Goal: Check status

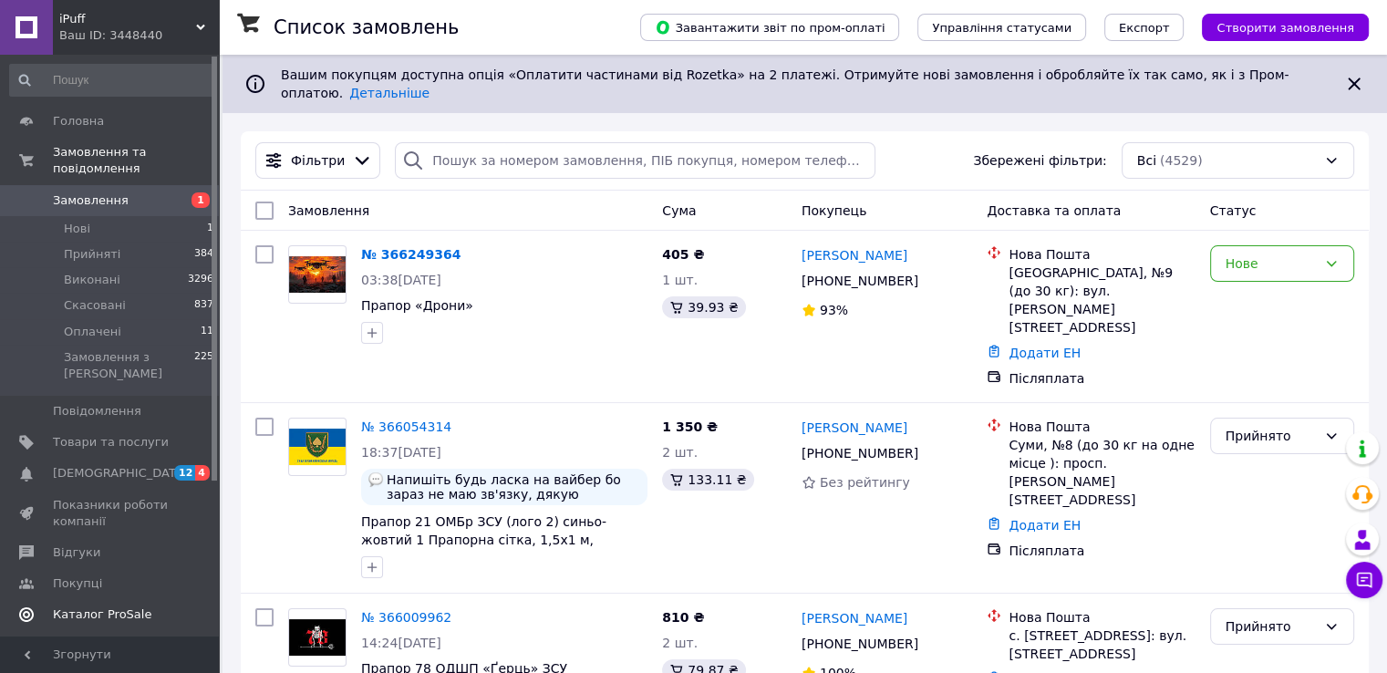
click at [101, 606] on span "Каталог ProSale" at bounding box center [102, 614] width 98 height 16
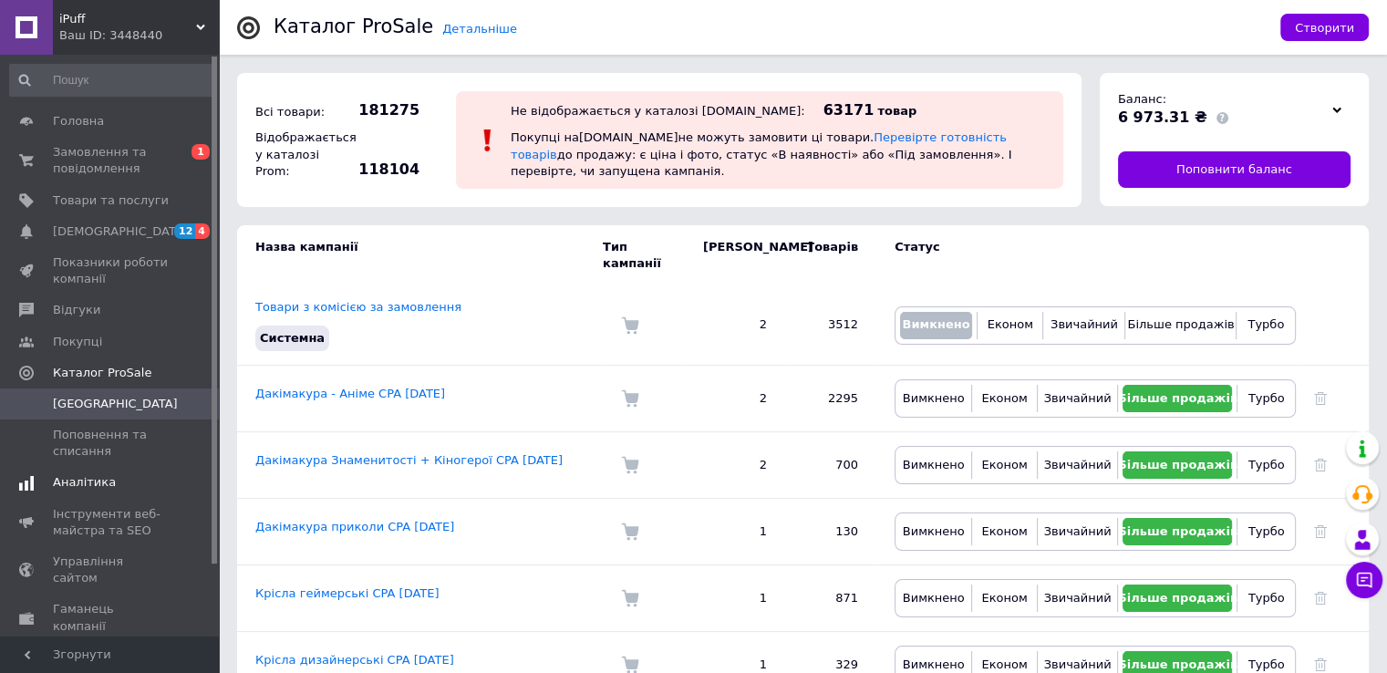
click at [86, 489] on span "Аналітика" at bounding box center [84, 482] width 63 height 16
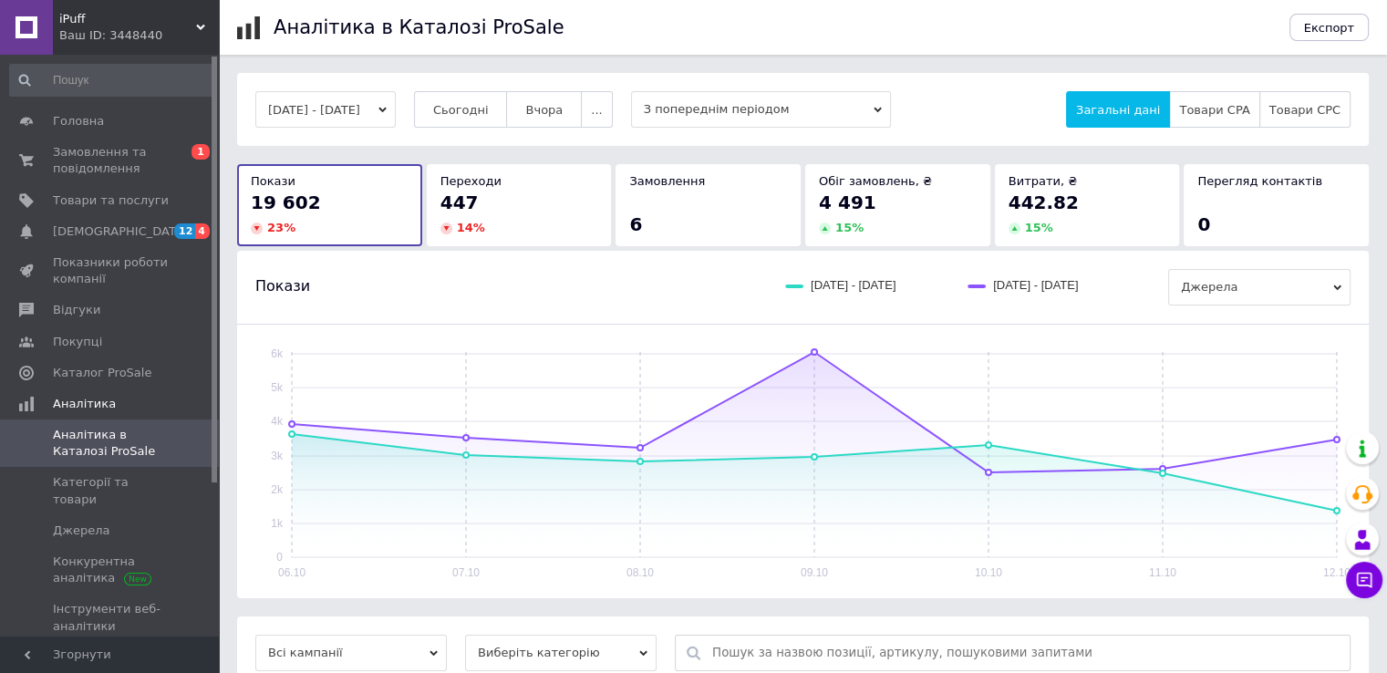
click at [357, 106] on button "[DATE] - [DATE]" at bounding box center [325, 109] width 140 height 36
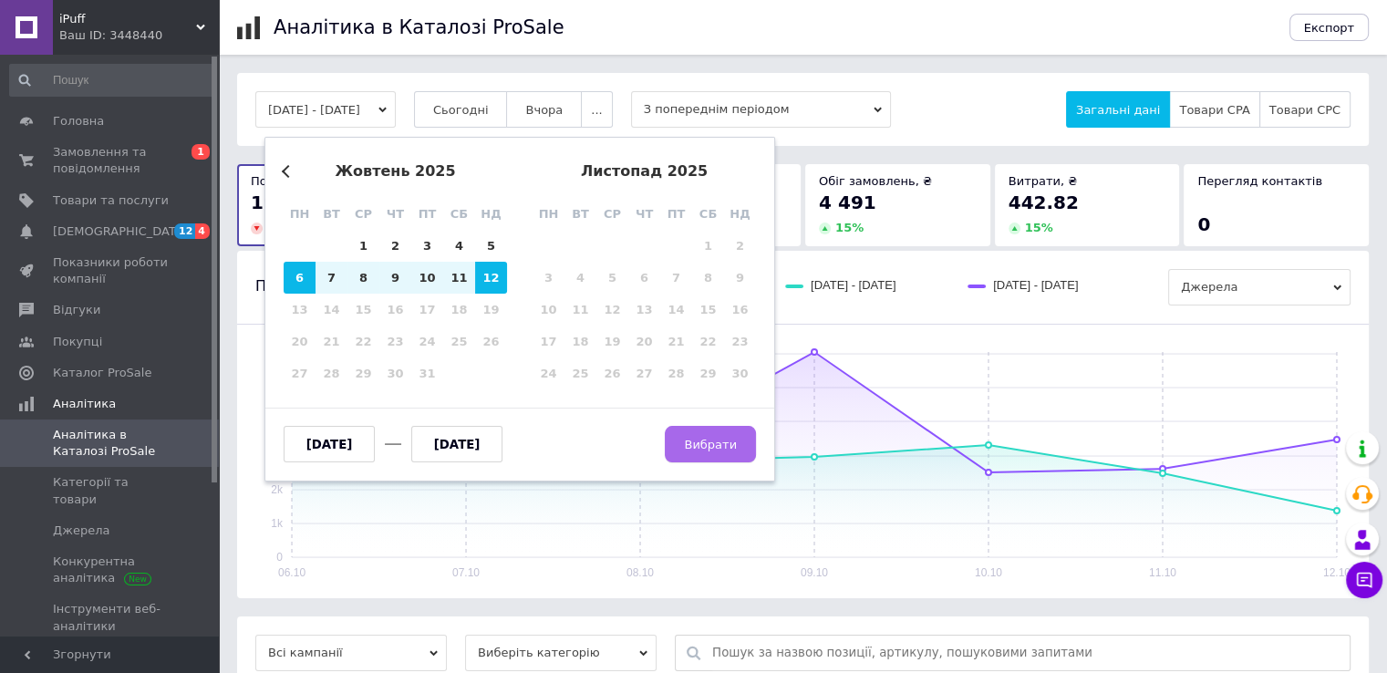
click at [696, 452] on button "Вибрати" at bounding box center [710, 444] width 91 height 36
